Goal: Transaction & Acquisition: Purchase product/service

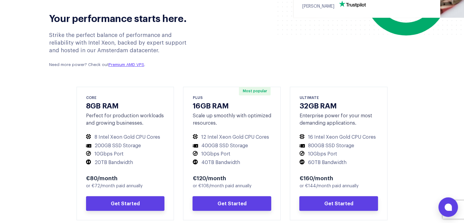
scroll to position [244, 0]
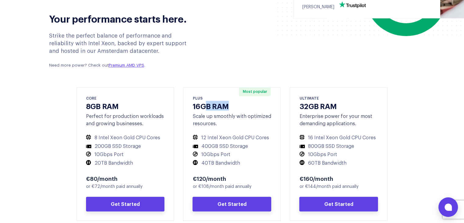
drag, startPoint x: 263, startPoint y: 108, endPoint x: 204, endPoint y: 105, distance: 59.5
click at [204, 105] on h3 "16GB RAM" at bounding box center [231, 105] width 79 height 9
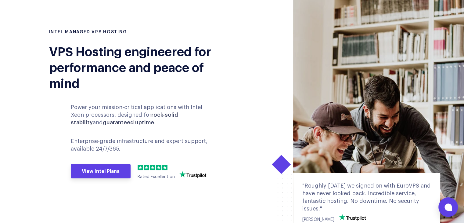
scroll to position [0, 0]
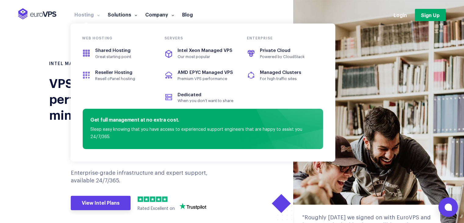
click at [94, 15] on link "Hosting" at bounding box center [86, 14] width 33 height 6
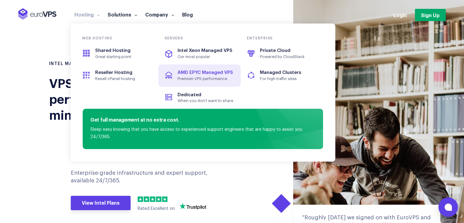
click at [208, 74] on span "AMD EPYC Managed VPS" at bounding box center [204, 72] width 55 height 5
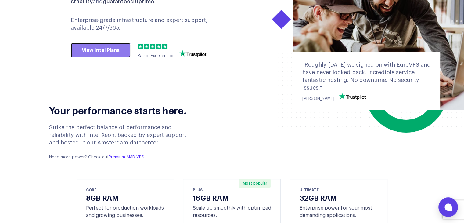
click at [117, 48] on link "View Intel Plans" at bounding box center [101, 50] width 60 height 15
